Goal: Task Accomplishment & Management: Manage account settings

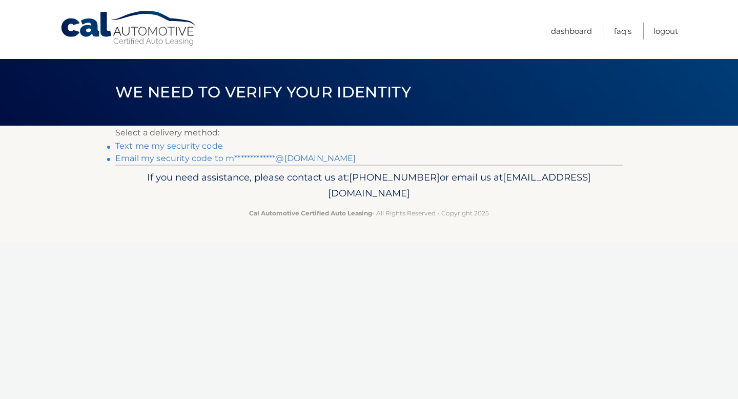
click at [197, 159] on link "**********" at bounding box center [235, 158] width 241 height 10
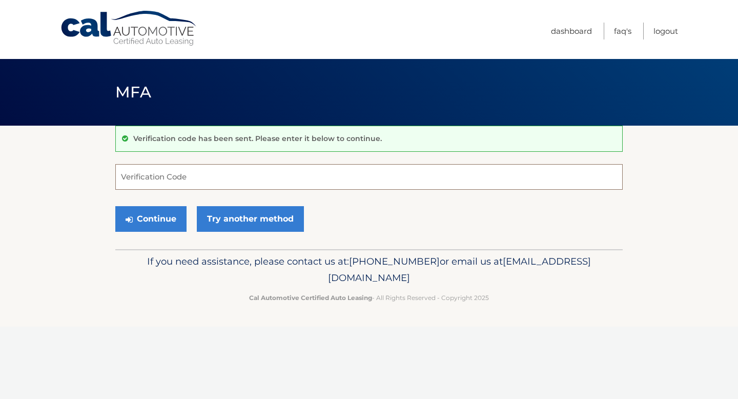
click at [216, 179] on input "Verification Code" at bounding box center [368, 177] width 507 height 26
paste input "932954"
type input "932954"
click at [145, 224] on button "Continue" at bounding box center [150, 219] width 71 height 26
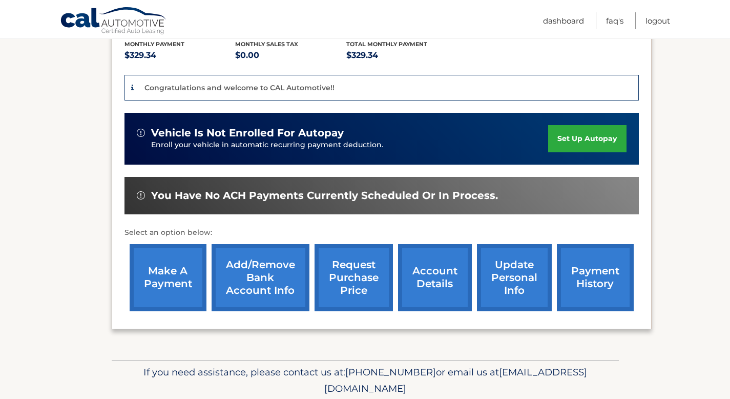
scroll to position [260, 0]
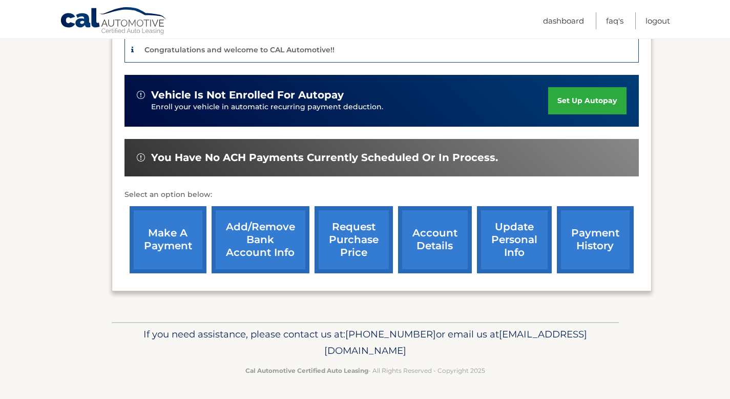
click at [606, 243] on link "payment history" at bounding box center [595, 239] width 77 height 67
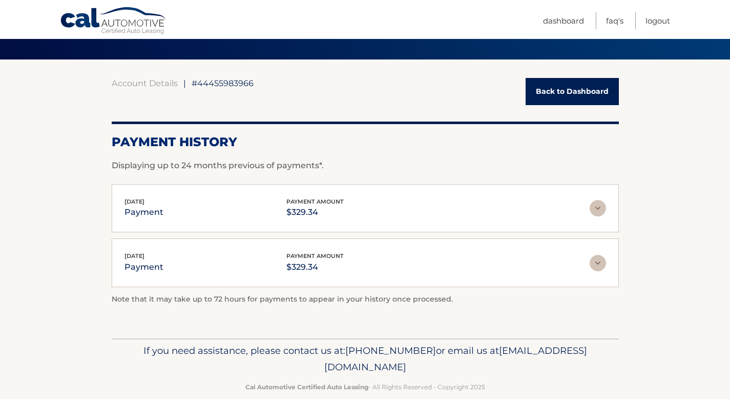
scroll to position [67, 0]
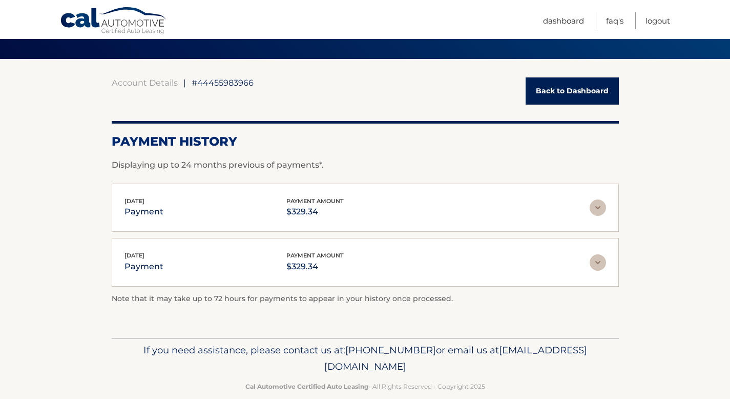
click at [602, 210] on img at bounding box center [598, 207] width 16 height 16
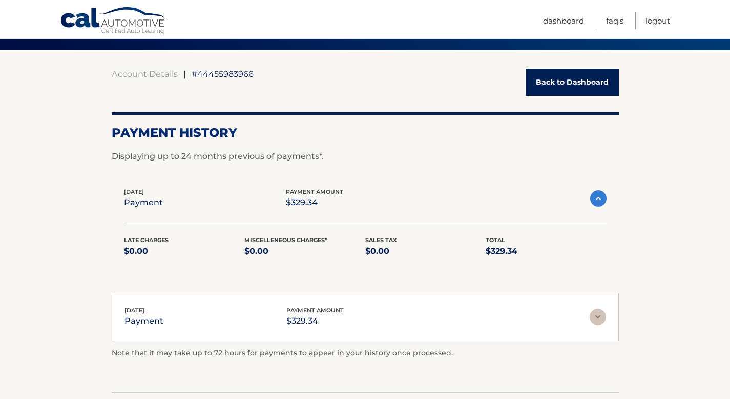
scroll to position [83, 0]
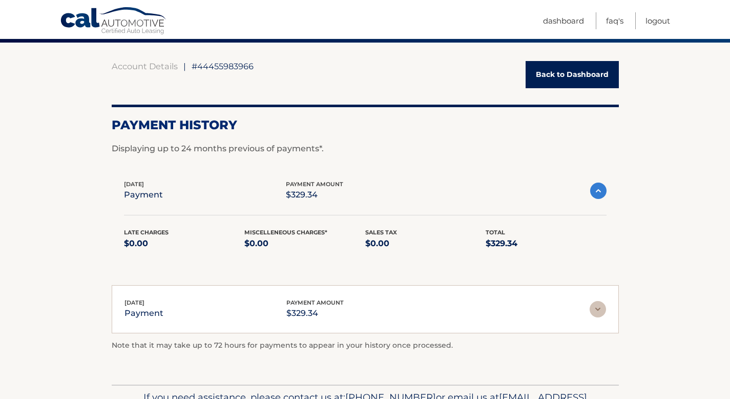
click at [597, 190] on img at bounding box center [598, 190] width 16 height 16
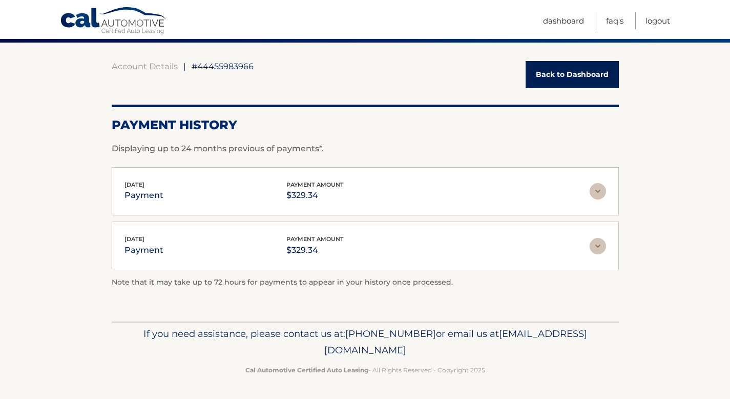
scroll to position [82, 0]
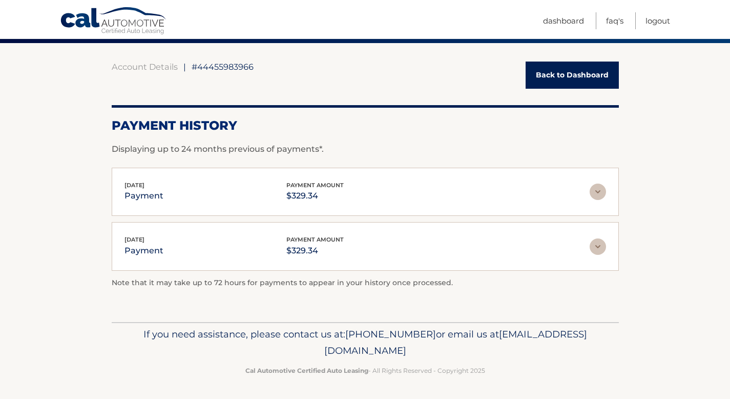
click at [598, 251] on img at bounding box center [598, 246] width 16 height 16
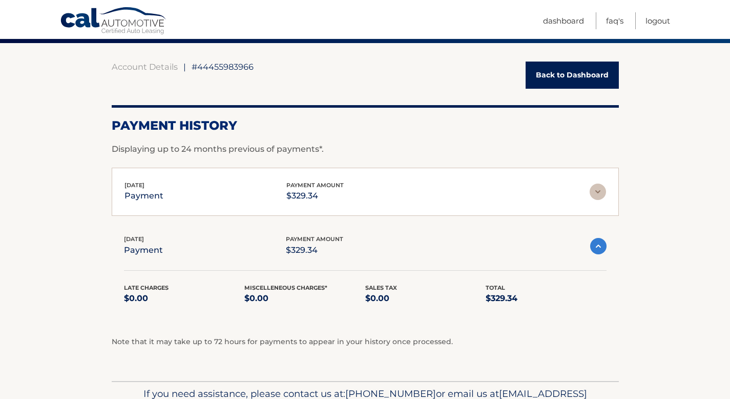
click at [599, 194] on img at bounding box center [598, 191] width 16 height 16
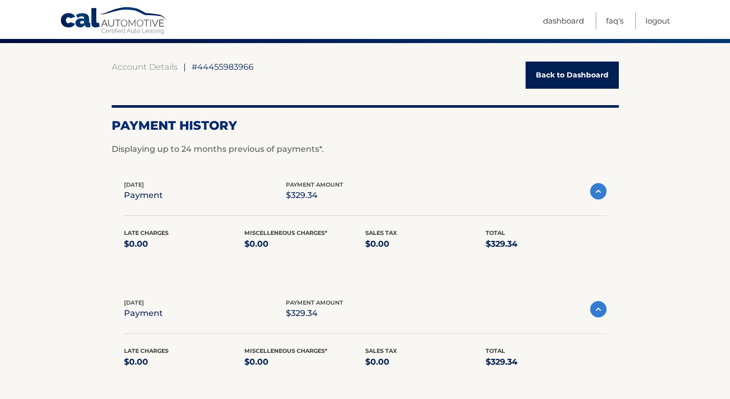
click at [599, 194] on img at bounding box center [598, 191] width 16 height 16
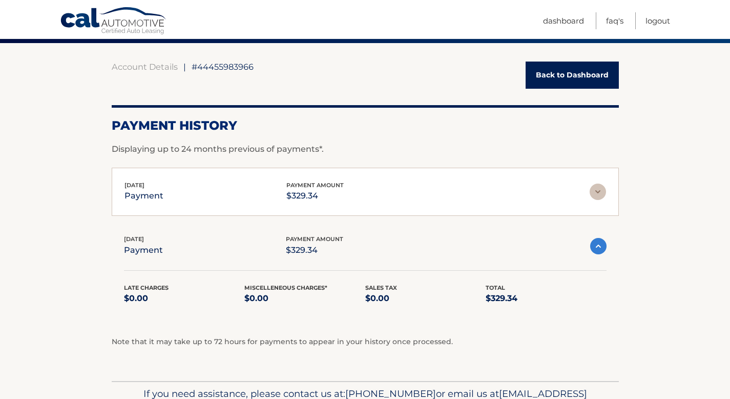
click at [597, 244] on img at bounding box center [598, 246] width 16 height 16
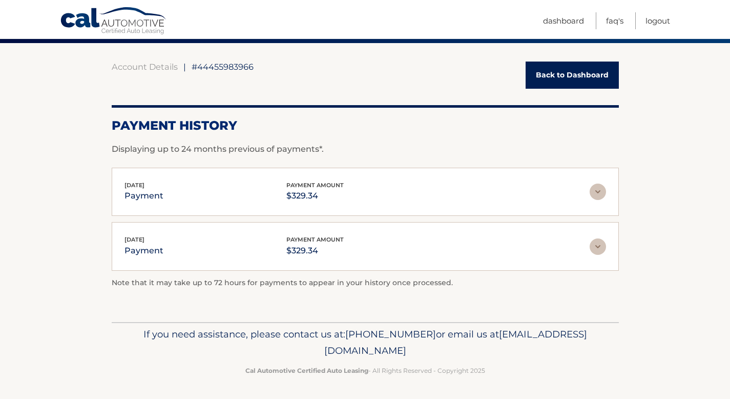
click at [106, 27] on link "Cal Automotive" at bounding box center [114, 22] width 108 height 30
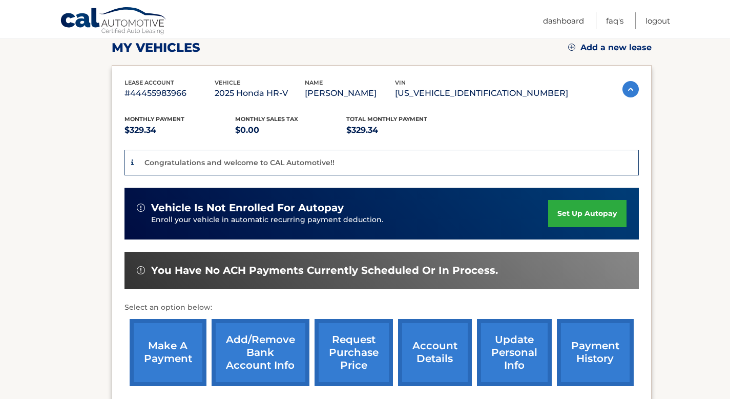
scroll to position [156, 0]
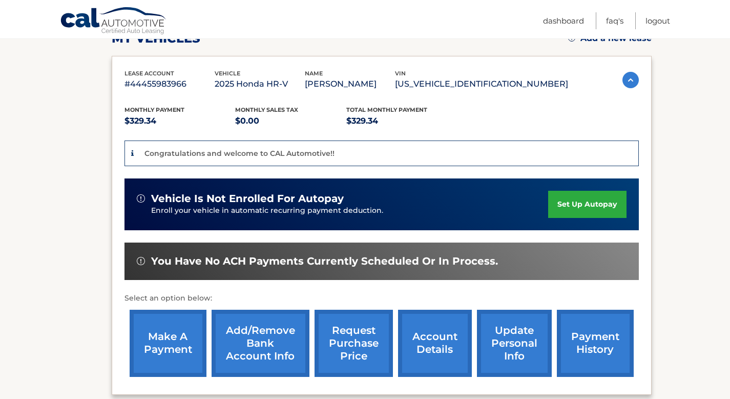
click at [588, 333] on link "payment history" at bounding box center [595, 342] width 77 height 67
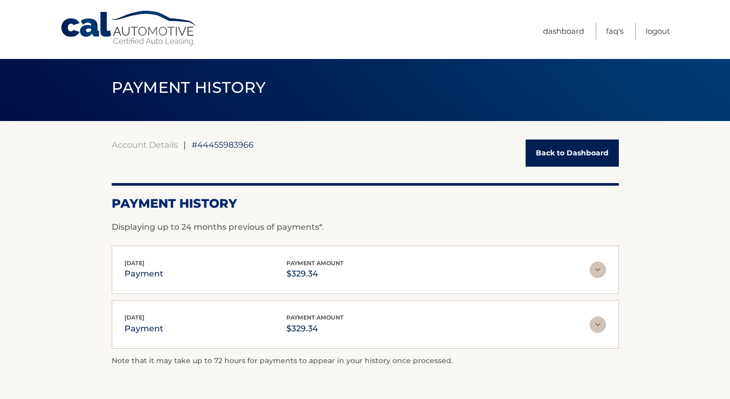
scroll to position [12, 0]
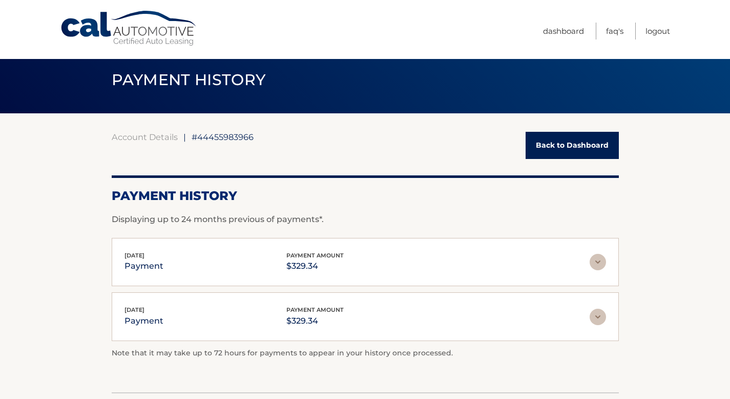
click at [599, 260] on img at bounding box center [598, 262] width 16 height 16
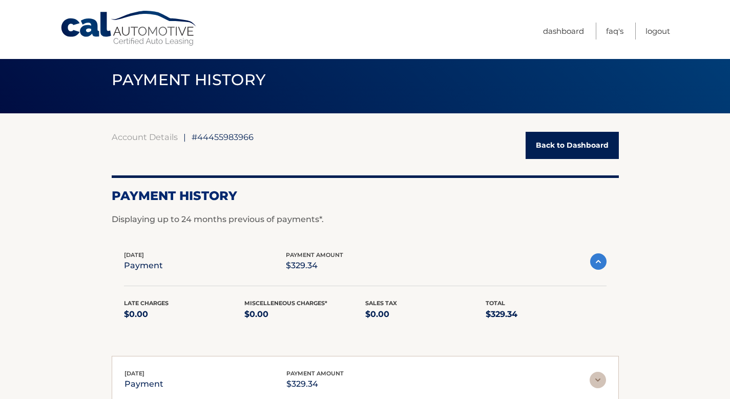
click at [594, 380] on img at bounding box center [598, 379] width 16 height 16
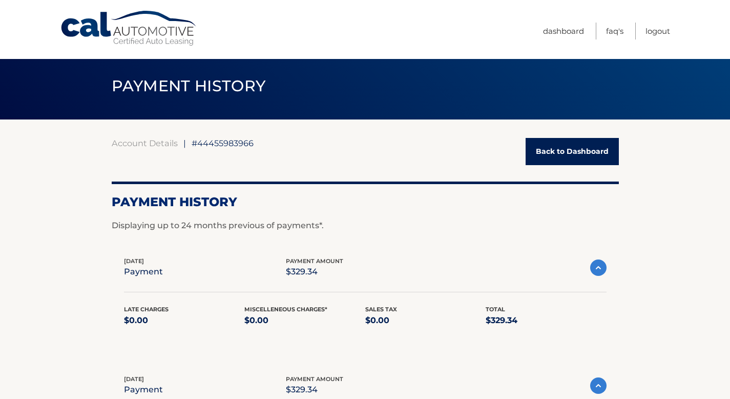
scroll to position [0, 0]
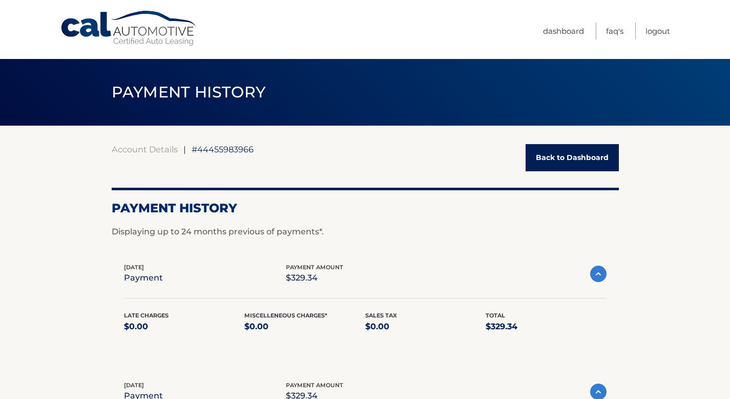
click at [176, 90] on span "PAYMENT HISTORY" at bounding box center [189, 91] width 154 height 19
click at [560, 31] on link "Dashboard" at bounding box center [563, 31] width 41 height 17
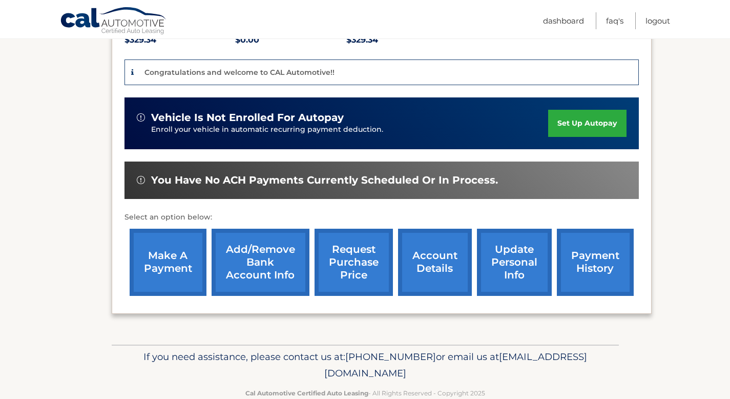
scroll to position [217, 0]
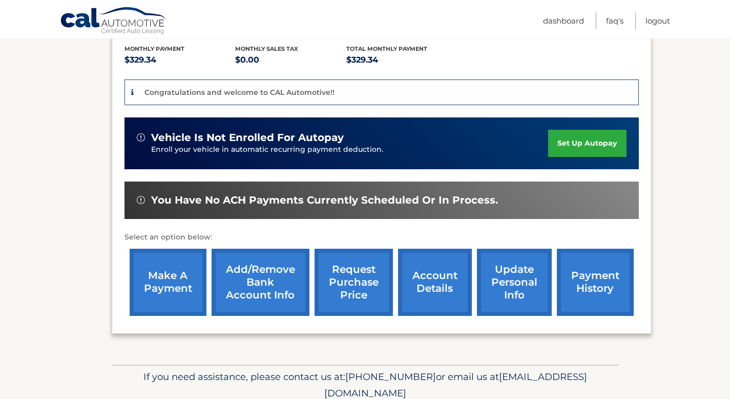
click at [561, 146] on link "set up autopay" at bounding box center [587, 143] width 78 height 27
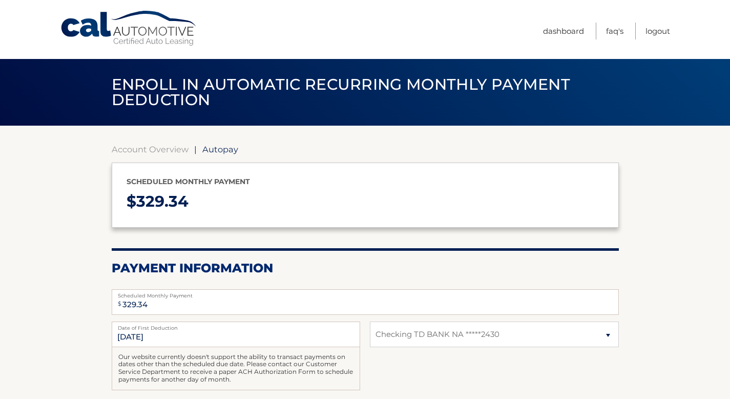
select select "MTJkY2FkODEtNTdiZC00YzBlLThjOTgtNTdiN2JlYzFlY2Fh"
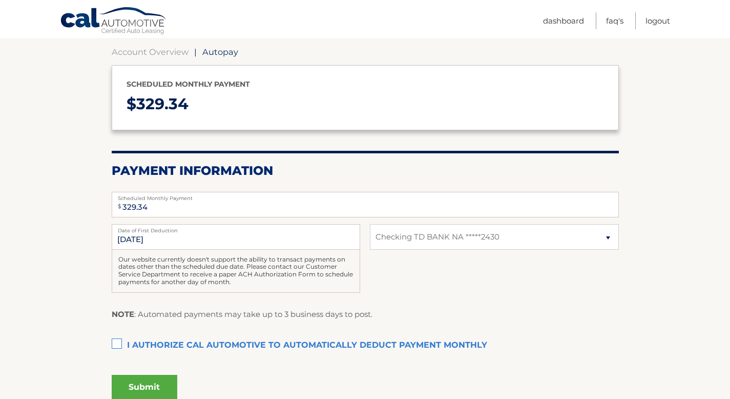
scroll to position [141, 0]
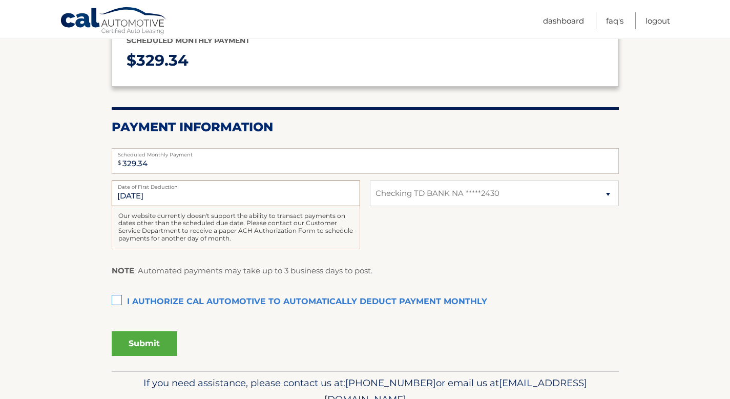
click at [159, 194] on input "8/24/2025" at bounding box center [236, 193] width 248 height 26
click at [161, 194] on input "8/24/2025" at bounding box center [236, 193] width 248 height 26
drag, startPoint x: 148, startPoint y: 198, endPoint x: 105, endPoint y: 195, distance: 42.7
click at [105, 195] on section "Account Overview | Autopay Scheduled monthly payment $ 329.34 Payment Informati…" at bounding box center [365, 178] width 730 height 386
click at [185, 191] on input "8/24/2025" at bounding box center [236, 193] width 248 height 26
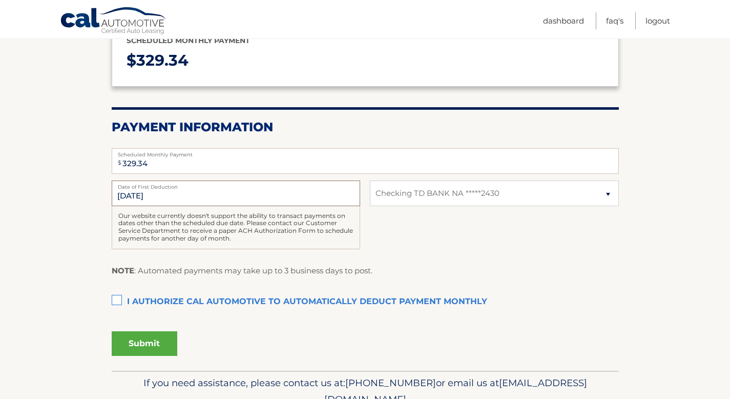
drag, startPoint x: 180, startPoint y: 193, endPoint x: 94, endPoint y: 191, distance: 86.1
click at [95, 191] on section "Account Overview | Autopay Scheduled monthly payment $ 329.34 Payment Informati…" at bounding box center [365, 178] width 730 height 386
click at [153, 190] on input "8/24/2025" at bounding box center [236, 193] width 248 height 26
click at [217, 191] on input "8/24/2025" at bounding box center [236, 193] width 248 height 26
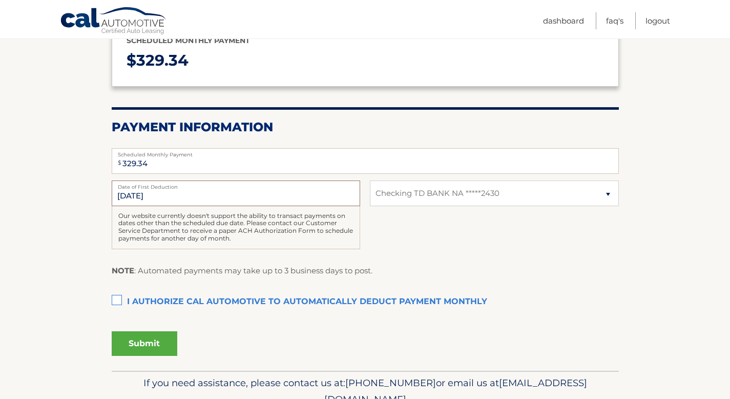
click at [155, 194] on input "8/24/2025" at bounding box center [236, 193] width 248 height 26
click at [133, 194] on input "8/24/2025" at bounding box center [236, 193] width 248 height 26
click at [119, 194] on input "8/24/2025" at bounding box center [236, 193] width 248 height 26
click at [132, 195] on input "8/24/2025" at bounding box center [236, 193] width 248 height 26
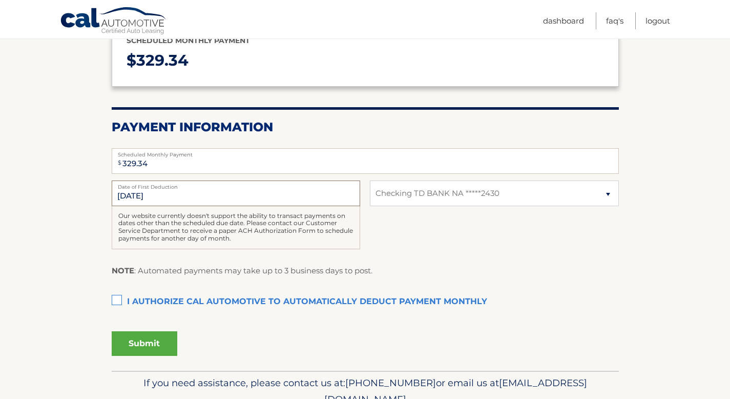
click at [128, 195] on input "8/24/2025" at bounding box center [236, 193] width 248 height 26
drag, startPoint x: 224, startPoint y: 218, endPoint x: 354, endPoint y: 242, distance: 131.8
click at [354, 242] on div "Our website currently doesn't support the ability to transact payments on dates…" at bounding box center [236, 227] width 248 height 43
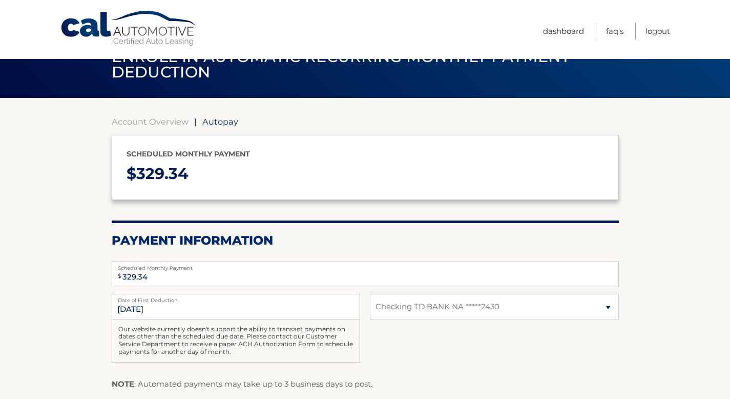
scroll to position [0, 0]
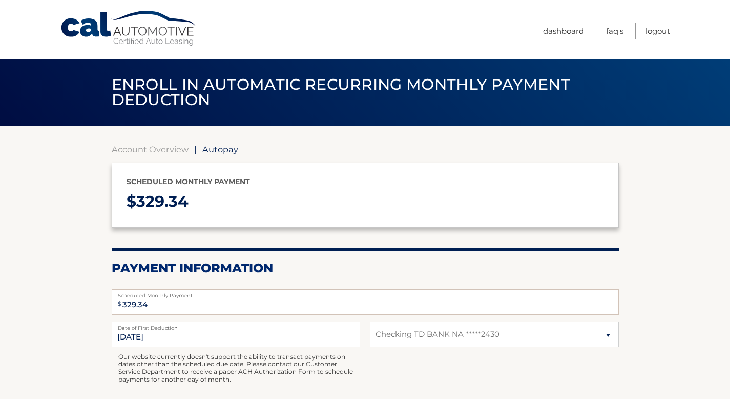
click at [220, 146] on span "Autopay" at bounding box center [220, 149] width 36 height 10
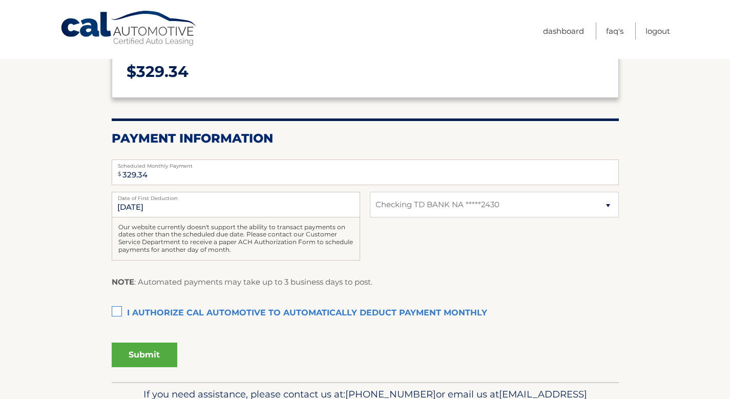
scroll to position [190, 0]
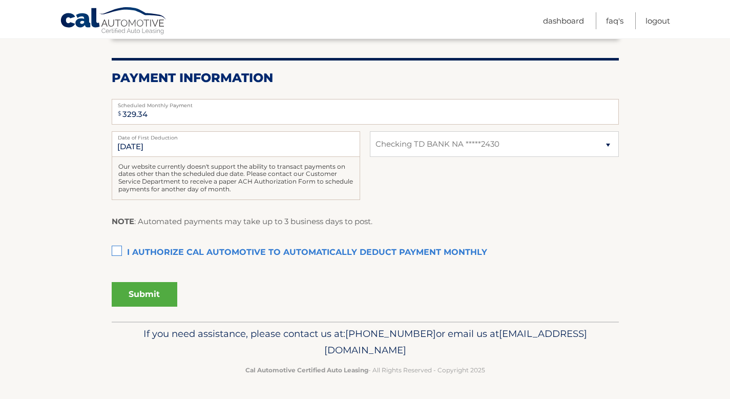
drag, startPoint x: 235, startPoint y: 169, endPoint x: 309, endPoint y: 196, distance: 79.6
click at [309, 196] on div "Our website currently doesn't support the ability to transact payments on dates…" at bounding box center [236, 178] width 248 height 43
drag, startPoint x: 285, startPoint y: 162, endPoint x: 344, endPoint y: 189, distance: 64.9
click at [344, 189] on div "Our website currently doesn't support the ability to transact payments on dates…" at bounding box center [236, 178] width 248 height 43
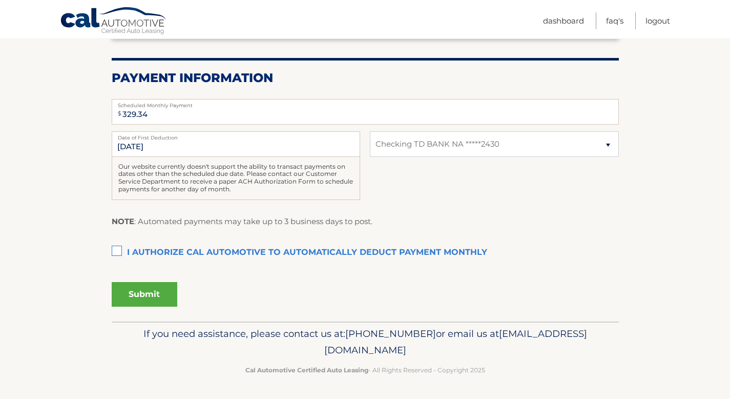
click at [344, 189] on div "Our website currently doesn't support the ability to transact payments on dates…" at bounding box center [236, 178] width 248 height 43
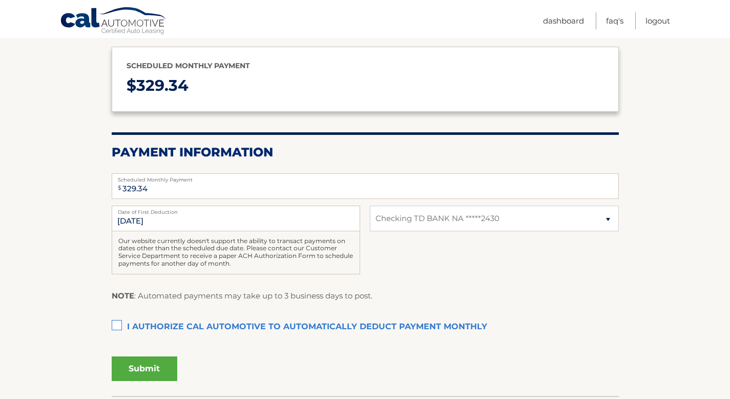
scroll to position [0, 0]
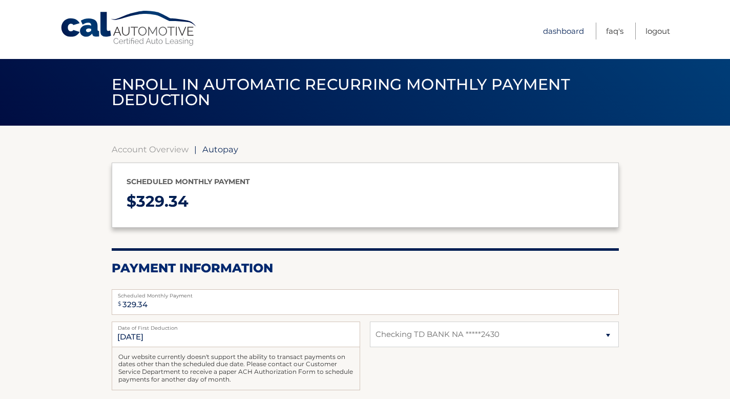
click at [575, 29] on link "Dashboard" at bounding box center [563, 31] width 41 height 17
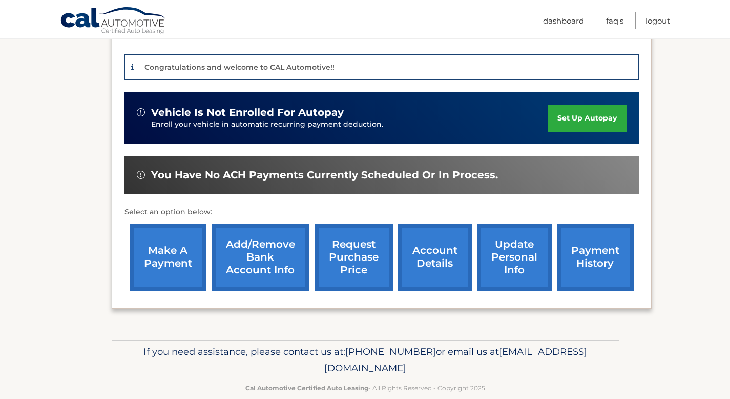
scroll to position [260, 0]
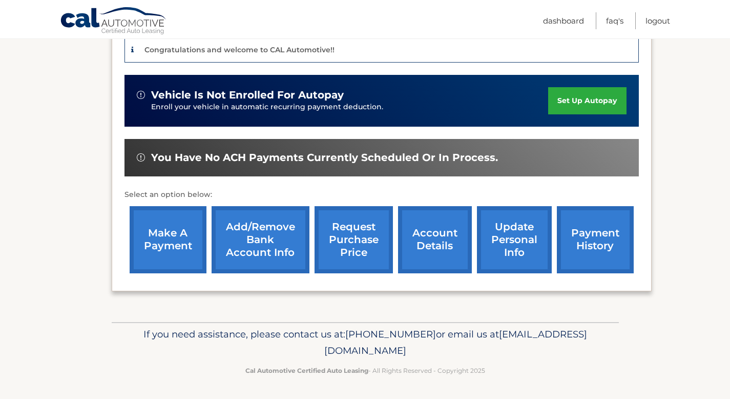
click at [579, 243] on link "payment history" at bounding box center [595, 239] width 77 height 67
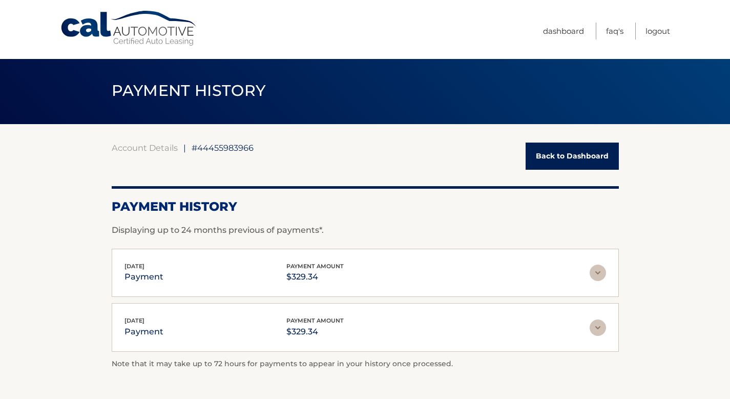
scroll to position [2, 0]
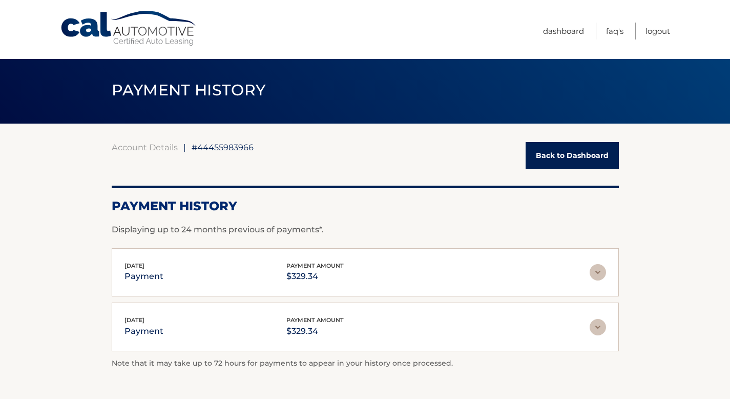
click at [601, 326] on img at bounding box center [598, 327] width 16 height 16
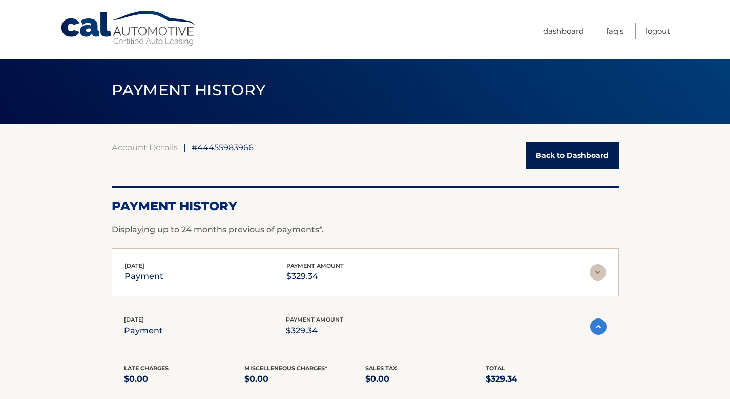
click at [594, 262] on div "[DATE] payment payment amount $329.34" at bounding box center [365, 272] width 482 height 23
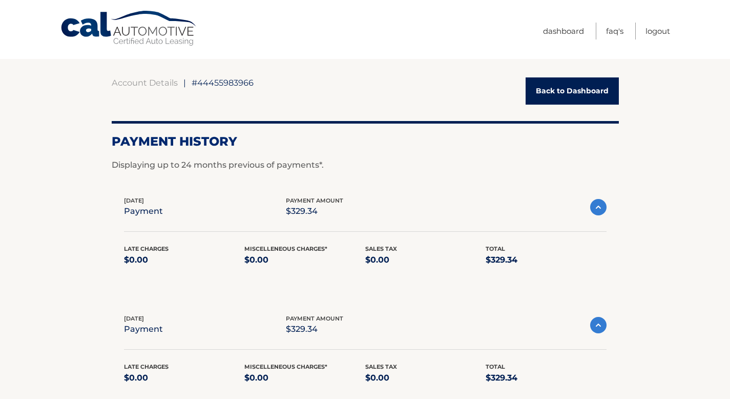
scroll to position [0, 0]
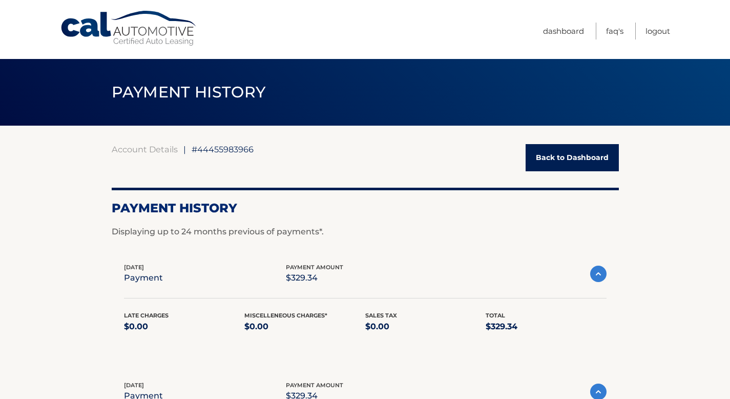
click at [575, 155] on link "Back to Dashboard" at bounding box center [572, 157] width 93 height 27
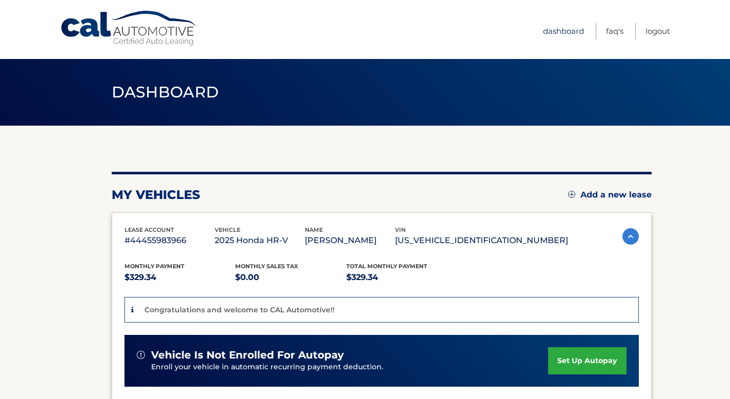
click at [551, 28] on link "Dashboard" at bounding box center [563, 31] width 41 height 17
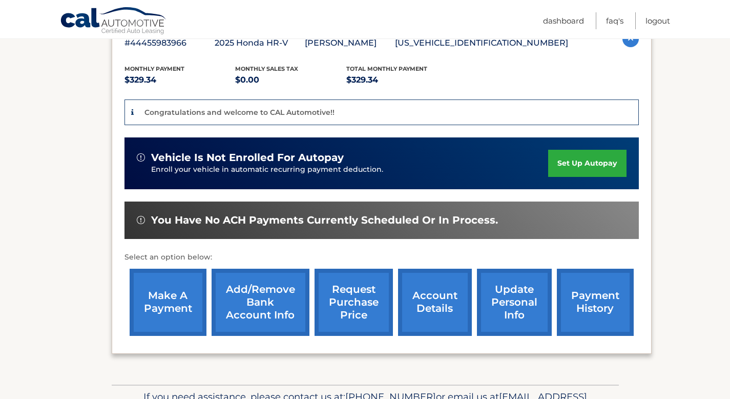
scroll to position [198, 0]
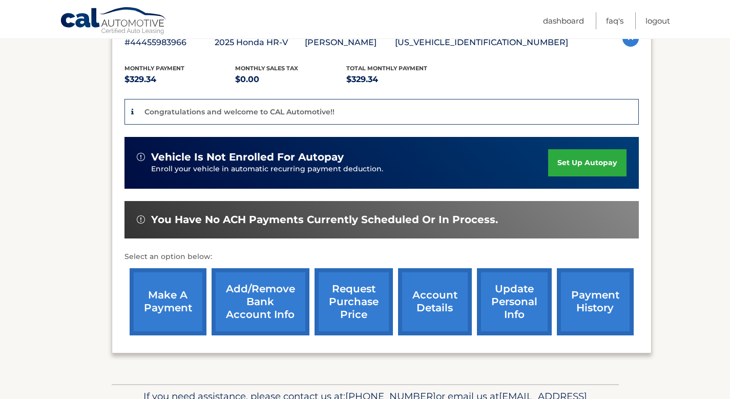
click at [435, 289] on link "account details" at bounding box center [435, 301] width 74 height 67
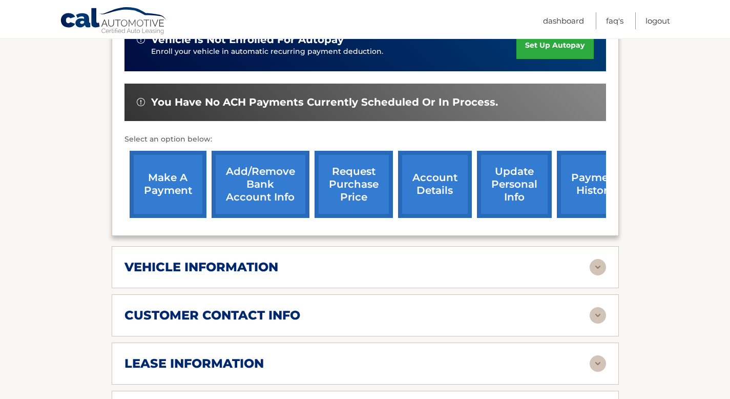
scroll to position [424, 0]
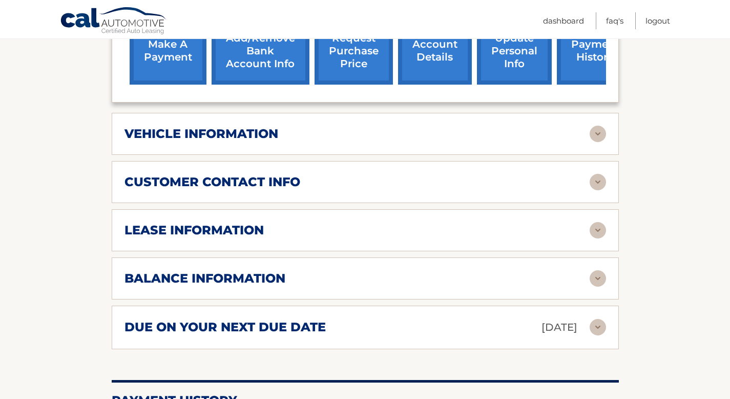
click at [419, 147] on div "vehicle information vehicle Year [DATE] vehicle make Honda vehicle model HR-V v…" at bounding box center [365, 134] width 507 height 42
click at [413, 135] on div "vehicle information" at bounding box center [356, 133] width 465 height 15
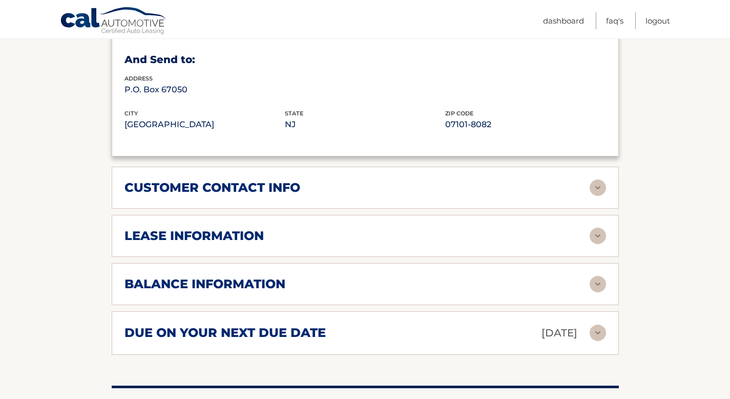
scroll to position [666, 0]
click at [409, 192] on div "customer contact info" at bounding box center [356, 186] width 465 height 15
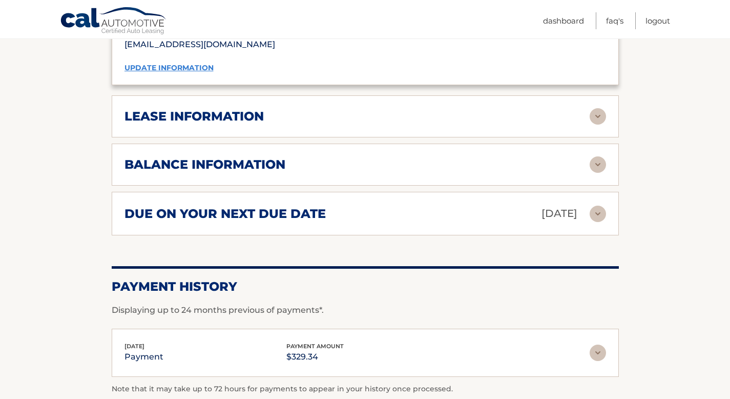
scroll to position [989, 0]
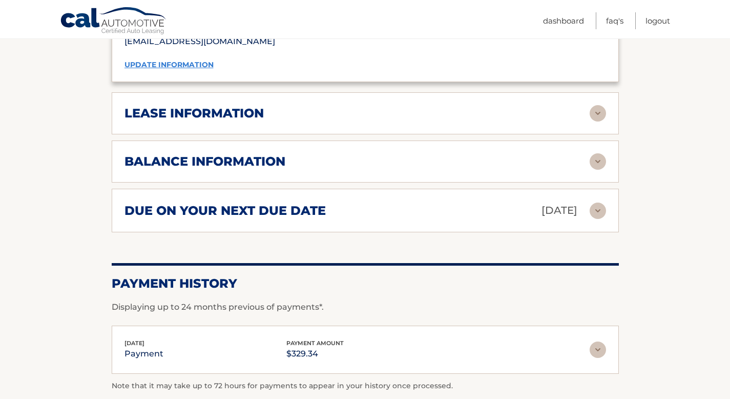
click at [389, 118] on div "lease information Contract Start Date [DATE] Term 39 Maturity Date [DATE] Start…" at bounding box center [365, 113] width 507 height 42
click at [379, 112] on div "lease information" at bounding box center [356, 113] width 465 height 15
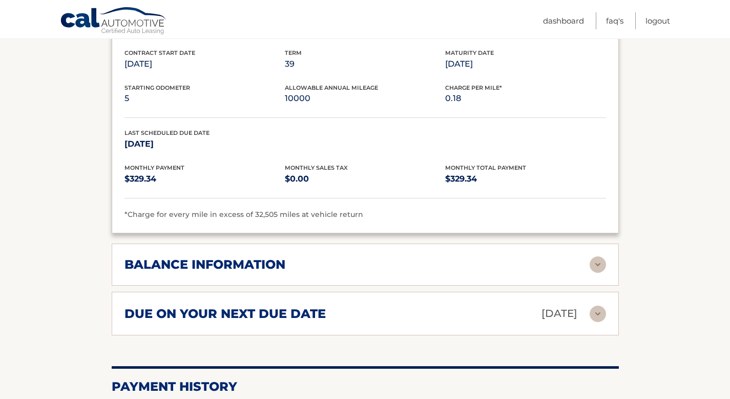
scroll to position [1096, 0]
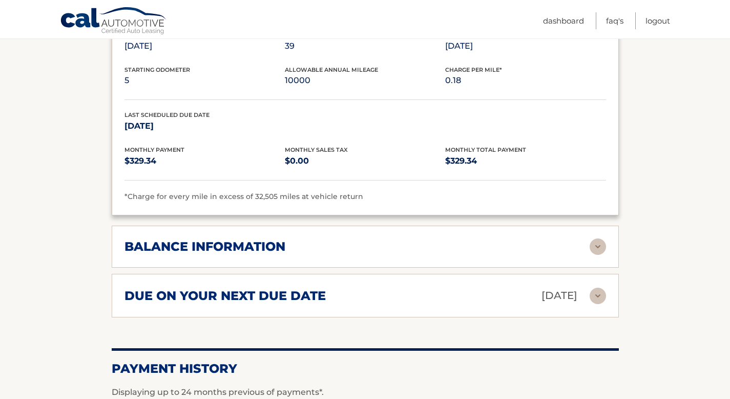
click at [367, 239] on div "balance information" at bounding box center [356, 246] width 465 height 15
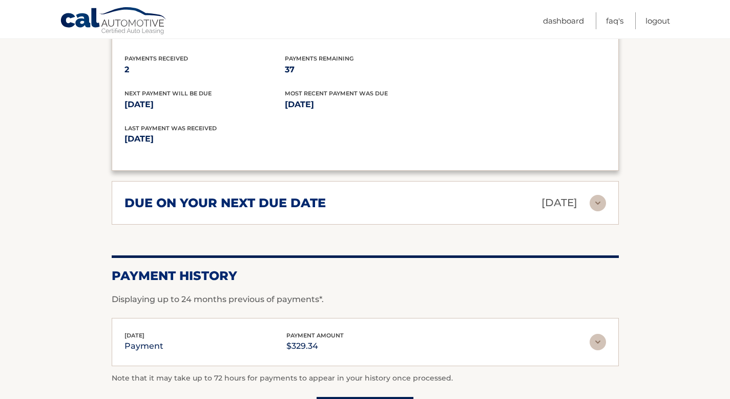
scroll to position [1314, 0]
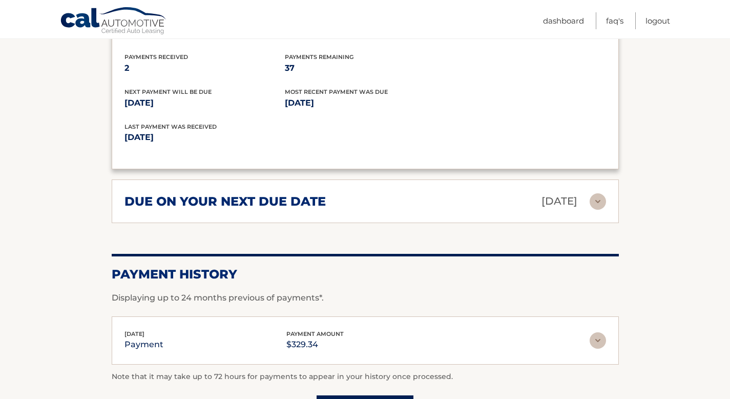
click at [313, 185] on div "due on your next due date [DATE] Late Charges $0.00 Miscellaneous Charges $0.00…" at bounding box center [365, 201] width 507 height 44
click at [431, 196] on div "due on your next due date [DATE]" at bounding box center [356, 201] width 465 height 18
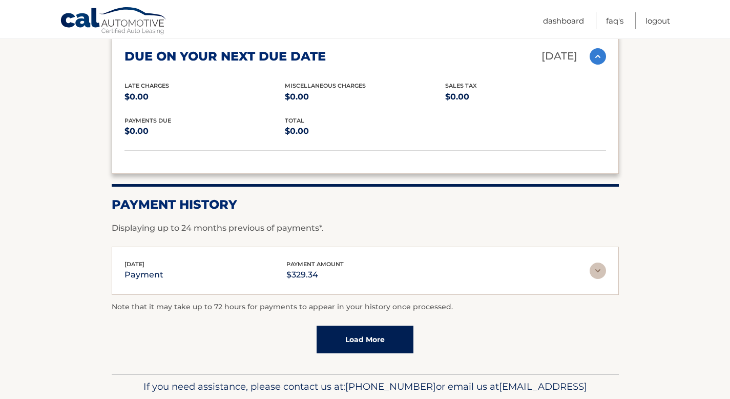
scroll to position [1462, 0]
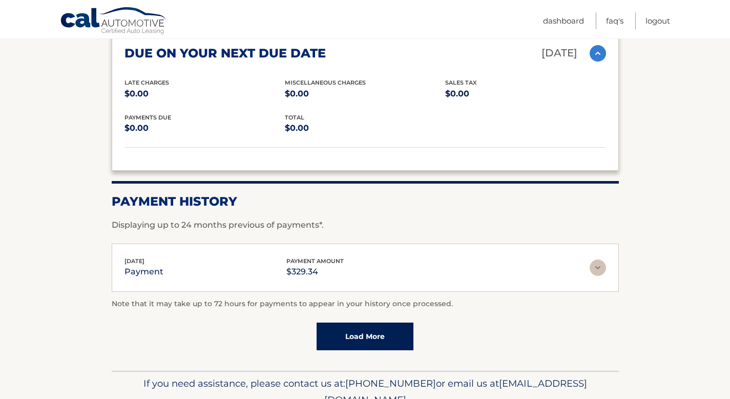
click at [343, 256] on div "[DATE] payment payment amount $329.34" at bounding box center [356, 267] width 465 height 23
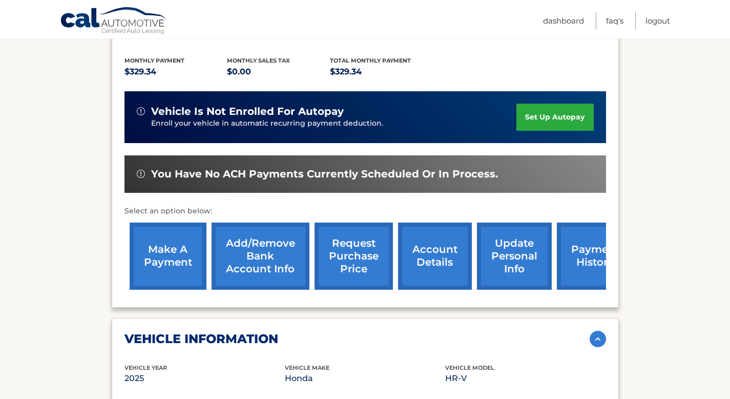
scroll to position [141, 0]
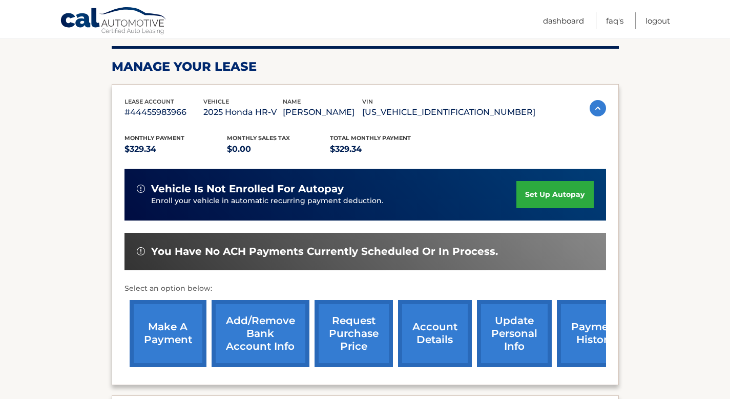
click at [359, 313] on link "request purchase price" at bounding box center [354, 333] width 78 height 67
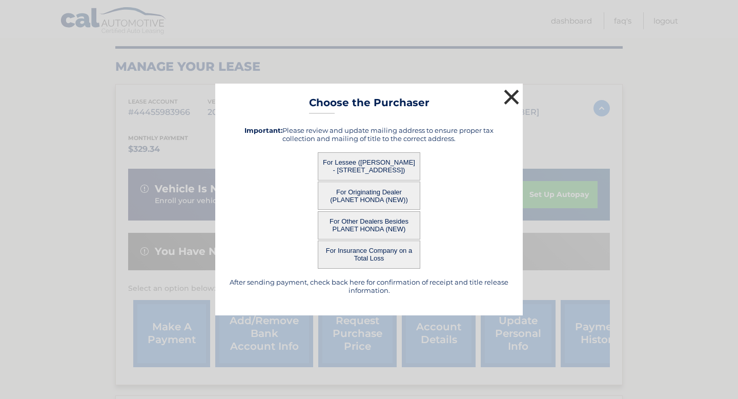
click at [511, 93] on button "×" at bounding box center [511, 97] width 20 height 20
